Goal: Check status: Verify the current state of an ongoing process or item

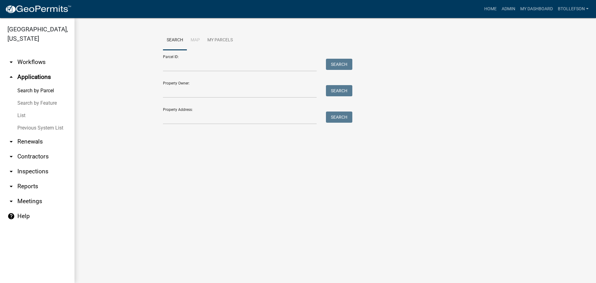
click at [31, 58] on link "arrow_drop_down Workflows" at bounding box center [37, 62] width 75 height 15
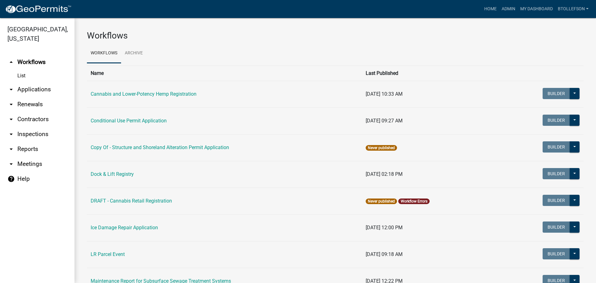
click at [31, 90] on link "arrow_drop_down Applications" at bounding box center [37, 89] width 75 height 15
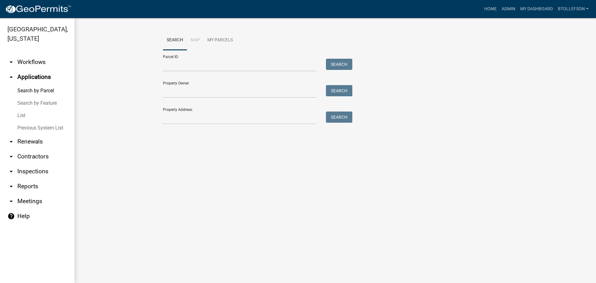
click at [48, 64] on link "arrow_drop_down Workflows" at bounding box center [37, 62] width 75 height 15
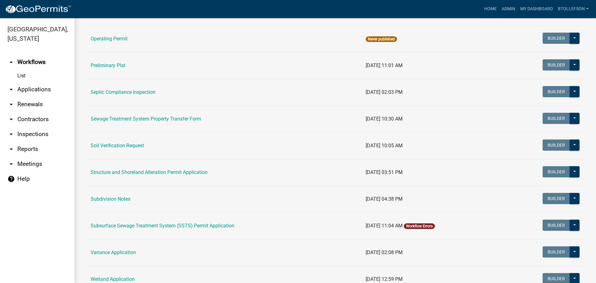
scroll to position [311, 0]
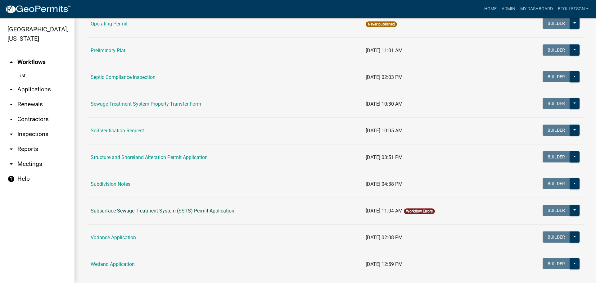
click at [194, 209] on link "Subsurface Sewage Treatment System (SSTS) Permit Application" at bounding box center [163, 211] width 144 height 6
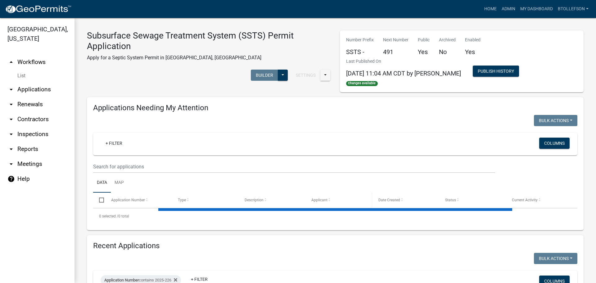
select select "3: 100"
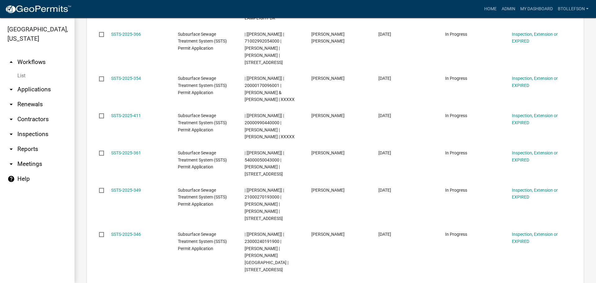
scroll to position [4146, 0]
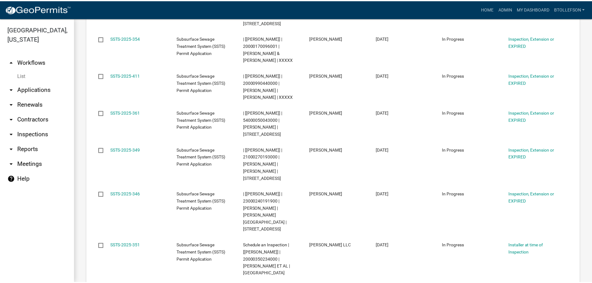
select select "3: 100"
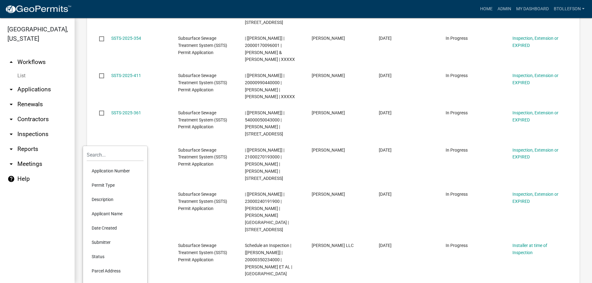
click at [124, 171] on li "Application Number" at bounding box center [115, 171] width 57 height 14
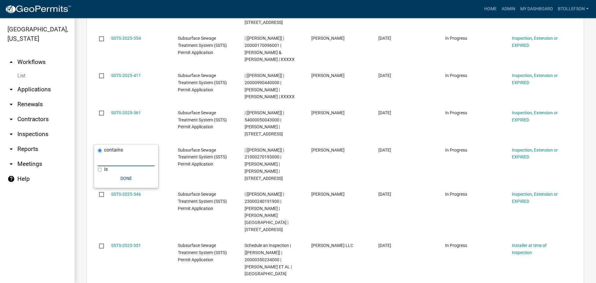
click at [133, 163] on input "text" at bounding box center [126, 159] width 57 height 13
type input "2025-318"
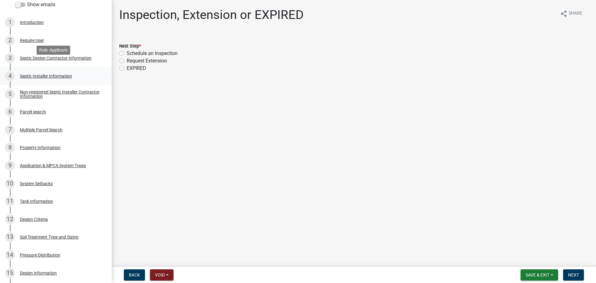
scroll to position [124, 0]
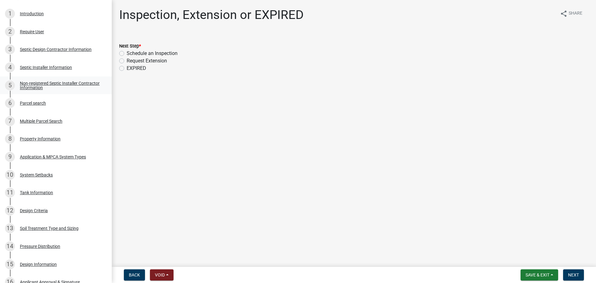
click at [56, 84] on div "Non-registered Septic Installer Contractor Information" at bounding box center [61, 85] width 82 height 9
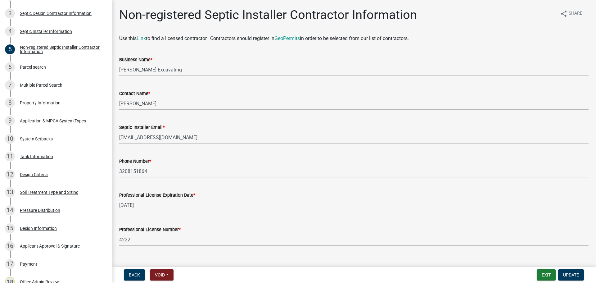
scroll to position [155, 0]
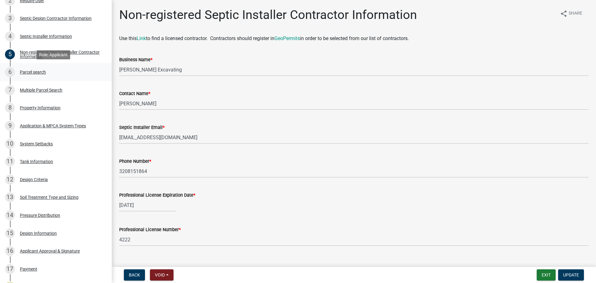
click at [43, 71] on div "Parcel search" at bounding box center [33, 72] width 26 height 4
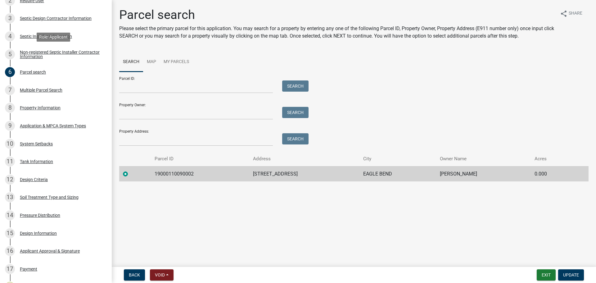
drag, startPoint x: 31, startPoint y: 57, endPoint x: 112, endPoint y: 79, distance: 84.3
click at [31, 57] on div "Non-registered Septic Installer Contractor Information" at bounding box center [61, 54] width 82 height 9
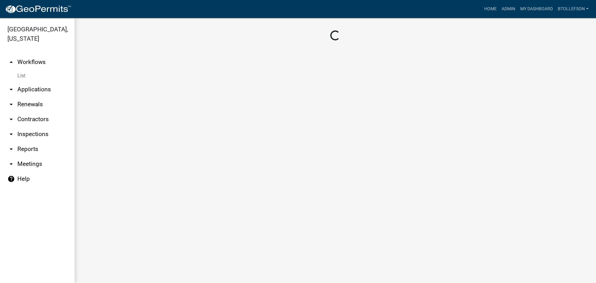
click at [48, 91] on link "arrow_drop_down Applications" at bounding box center [37, 89] width 75 height 15
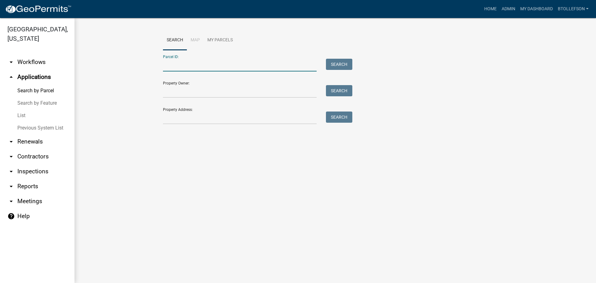
click at [215, 65] on input "Parcel ID:" at bounding box center [240, 65] width 154 height 13
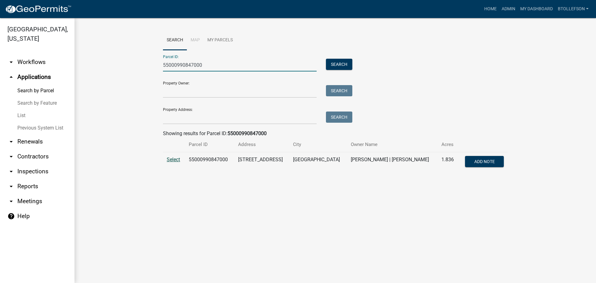
type input "55000990847000"
drag, startPoint x: 172, startPoint y: 161, endPoint x: 191, endPoint y: 167, distance: 19.6
click at [172, 161] on span "Select" at bounding box center [173, 160] width 13 height 6
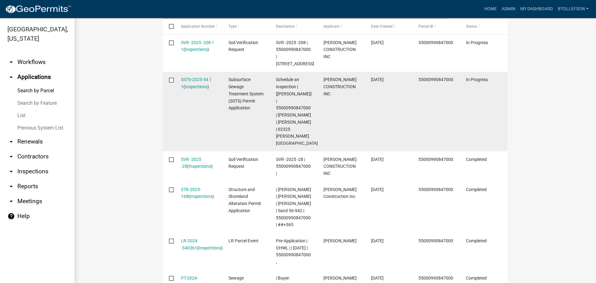
scroll to position [217, 0]
click at [189, 79] on link "SSTS-2025-54 1 1" at bounding box center [196, 82] width 31 height 12
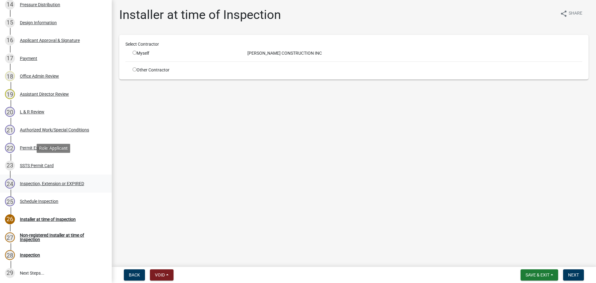
scroll to position [423, 0]
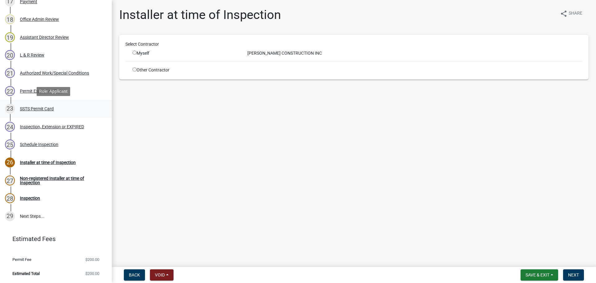
click at [32, 107] on div "SSTS Permit Card" at bounding box center [37, 109] width 34 height 4
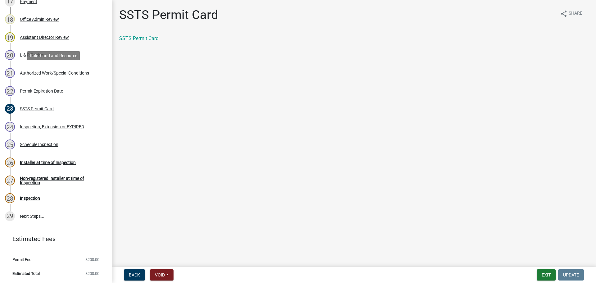
click at [49, 75] on div "Authorized Work/Special Conditions" at bounding box center [54, 73] width 69 height 4
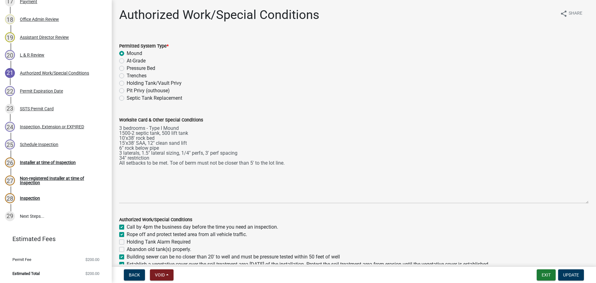
drag, startPoint x: 583, startPoint y: 150, endPoint x: 588, endPoint y: 200, distance: 50.9
click at [588, 200] on div "Worksite Card & Other Special Conditions 3 bedrooms - Type I Mound 1500-2 septi…" at bounding box center [354, 155] width 479 height 96
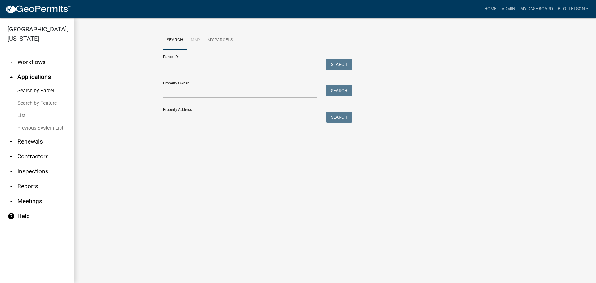
click at [167, 62] on input "Parcel ID:" at bounding box center [240, 65] width 154 height 13
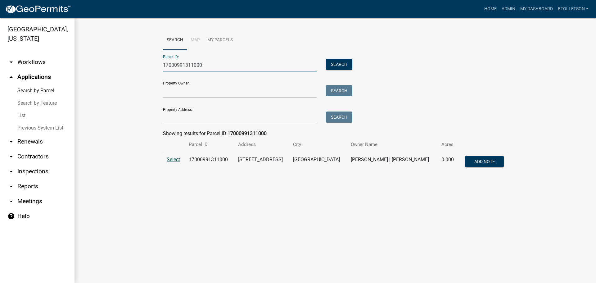
type input "17000991311000"
click at [175, 159] on span "Select" at bounding box center [173, 160] width 13 height 6
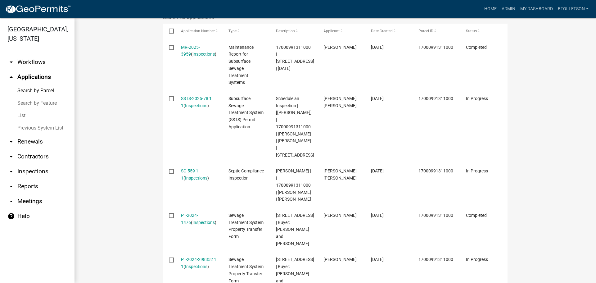
scroll to position [217, 0]
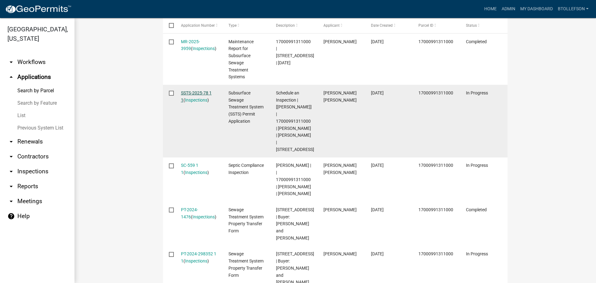
click at [184, 95] on link "SSTS-2025-78 1 1" at bounding box center [196, 96] width 31 height 12
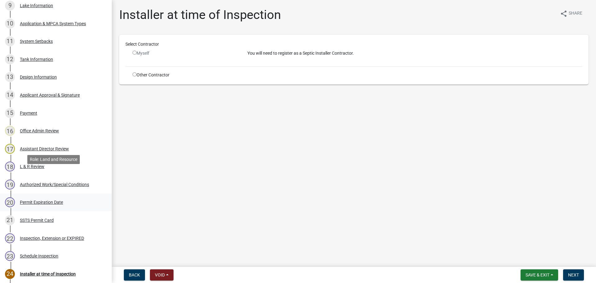
scroll to position [311, 0]
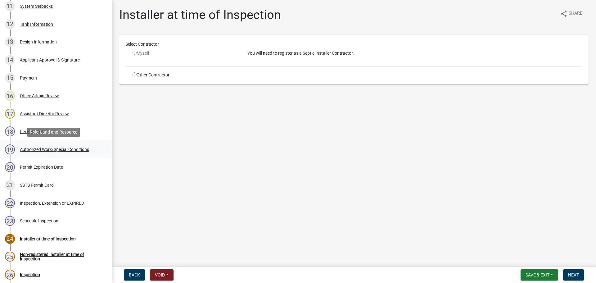
click at [33, 150] on div "Authorized Work/Special Conditions" at bounding box center [54, 149] width 69 height 4
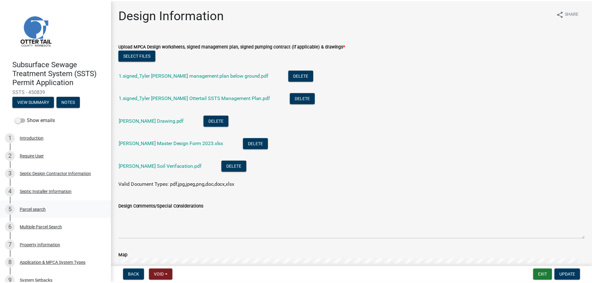
scroll to position [186, 0]
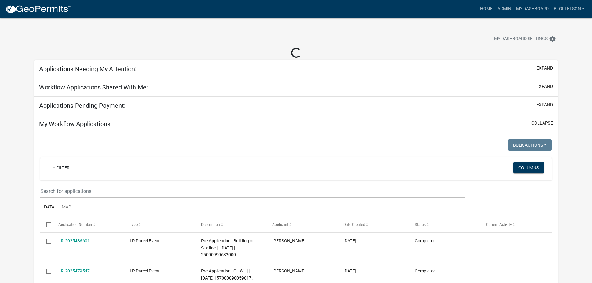
select select "3: 100"
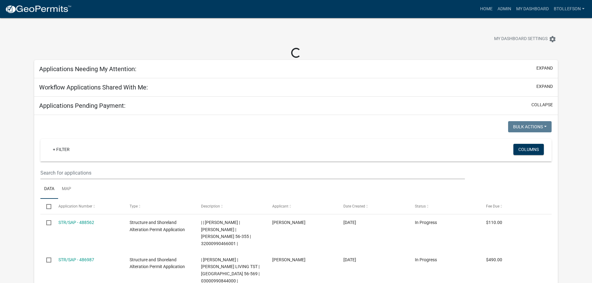
select select "3: 100"
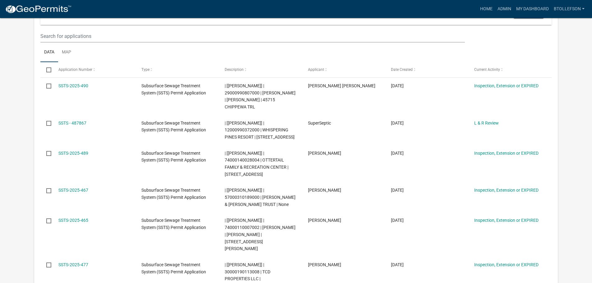
scroll to position [93, 0]
